Goal: Download file/media: Obtain a digital file from the website

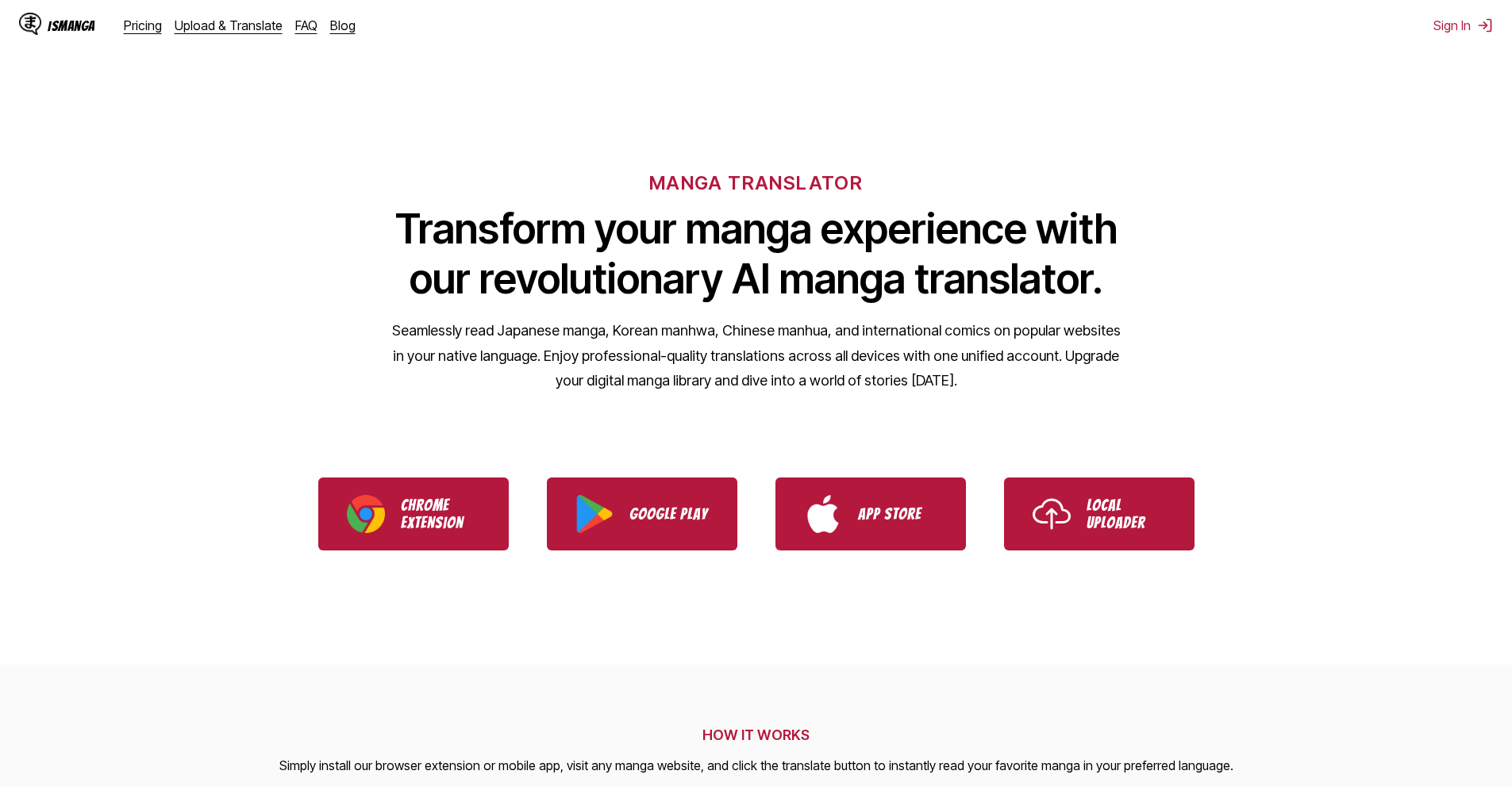
click at [445, 390] on p "Seamlessly read Japanese manga, Korean manhwa, Chinese manhua, and internationa…" at bounding box center [756, 356] width 730 height 76
click at [471, 519] on p "Chrome Extension" at bounding box center [440, 513] width 80 height 35
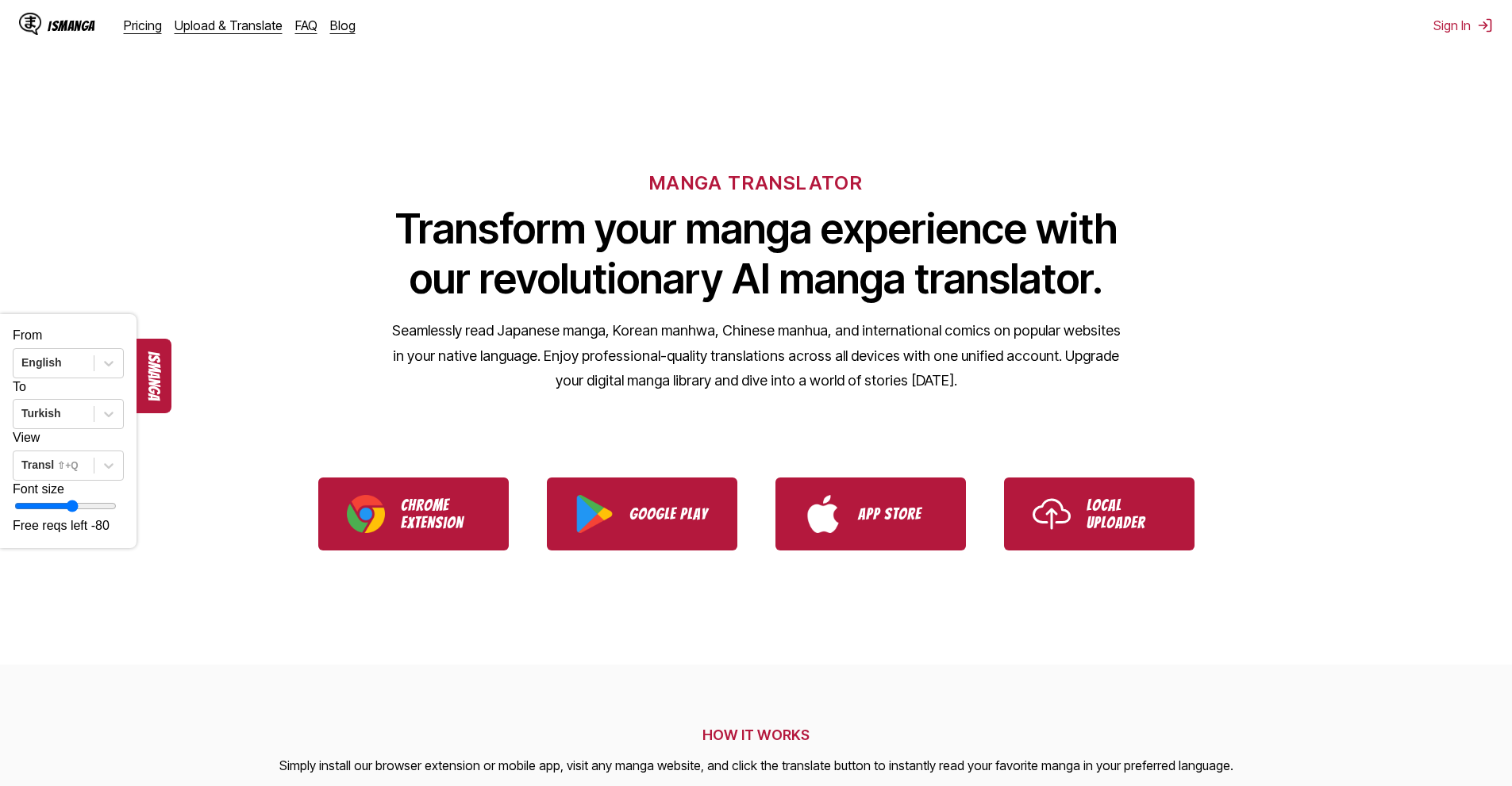
drag, startPoint x: 807, startPoint y: 78, endPoint x: 813, endPoint y: 86, distance: 10.0
